Goal: Task Accomplishment & Management: Use online tool/utility

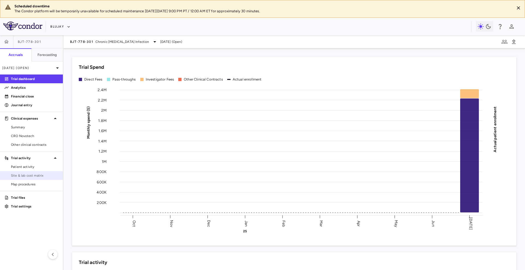
click at [40, 173] on span "Site & lab cost matrix" at bounding box center [35, 175] width 48 height 5
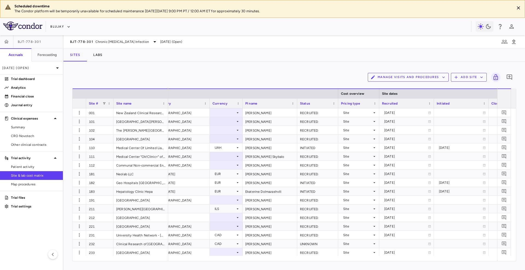
click at [129, 77] on div "Manage Visits and Procedures Add Site 0" at bounding box center [294, 77] width 444 height 14
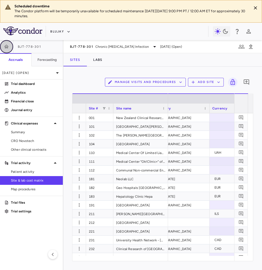
click at [7, 44] on icon "button" at bounding box center [6, 46] width 5 height 5
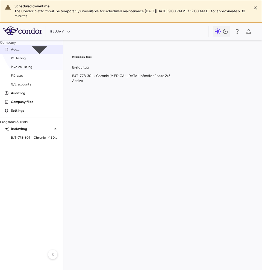
click at [54, 60] on icon at bounding box center [40, 50] width 38 height 38
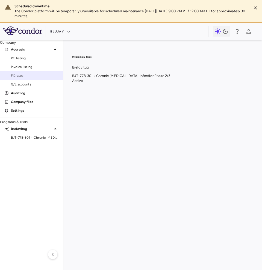
click at [43, 78] on span "FX rates" at bounding box center [35, 75] width 48 height 5
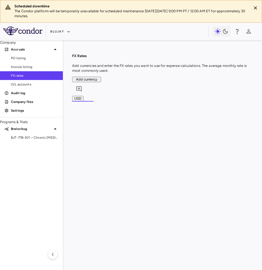
scroll to position [0, 119]
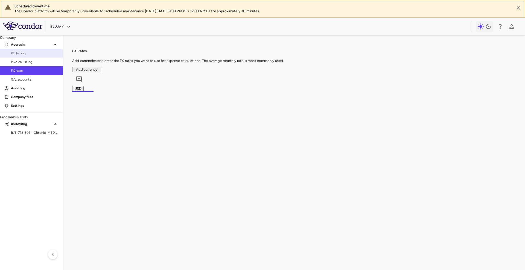
click at [28, 56] on span "PO listing" at bounding box center [35, 53] width 48 height 5
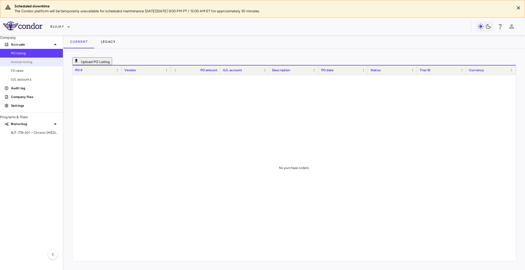
click at [30, 64] on span "Invoice listing" at bounding box center [35, 62] width 48 height 5
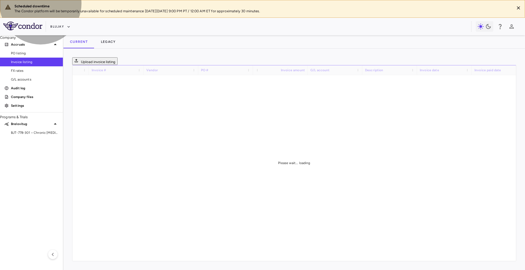
click at [117, 61] on button "Upload invoice listing" at bounding box center [94, 61] width 45 height 8
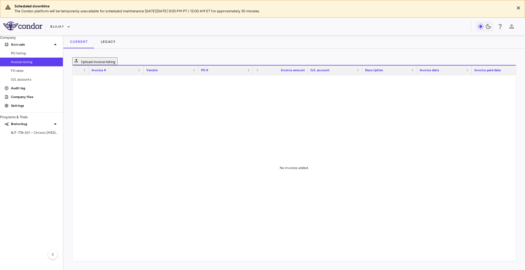
click at [0, 0] on input "Select file" at bounding box center [0, 0] width 0 height 0
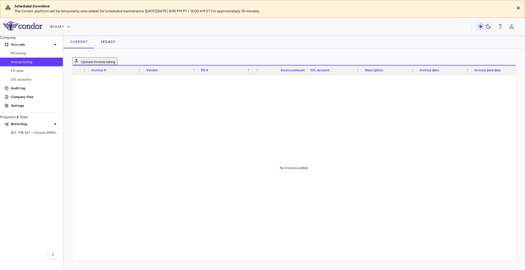
click at [29, 91] on p "Audit log" at bounding box center [35, 88] width 48 height 5
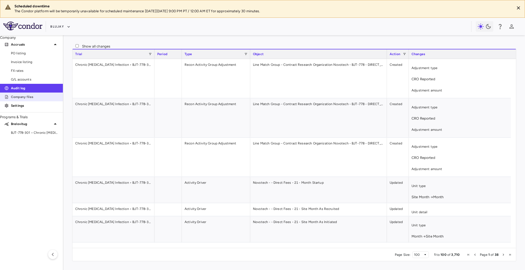
click at [37, 99] on p "Company files" at bounding box center [35, 97] width 48 height 5
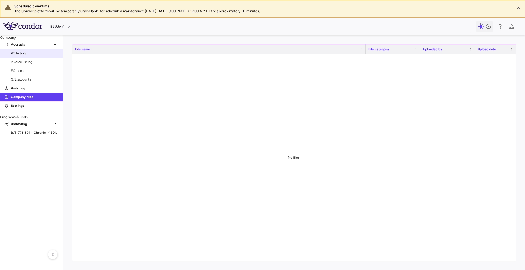
click at [30, 56] on span "PO listing" at bounding box center [35, 53] width 48 height 5
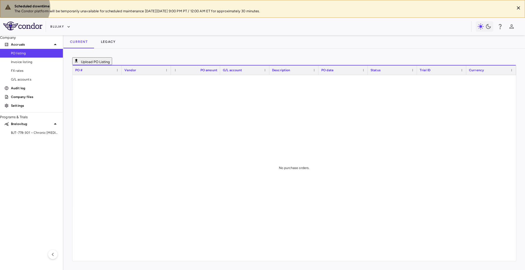
click at [112, 65] on button "Upload PO Listing" at bounding box center [92, 61] width 40 height 8
click at [0, 0] on input "Select file" at bounding box center [0, 0] width 0 height 0
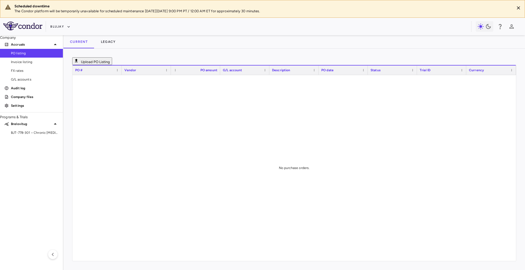
click at [29, 137] on div "BJT-778-301 • Chronic [MEDICAL_DATA] Infection" at bounding box center [31, 133] width 63 height 8
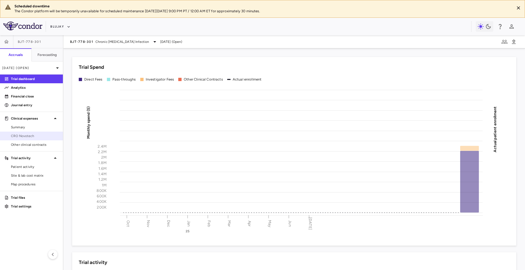
click at [34, 136] on span "CRO Novotech" at bounding box center [35, 136] width 48 height 5
